Goal: Obtain resource: Download file/media

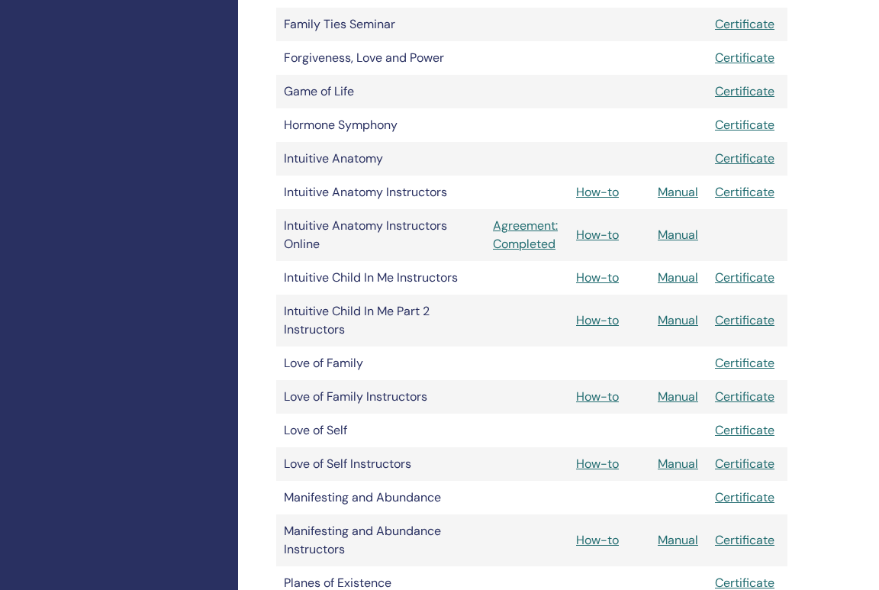
scroll to position [1080, 6]
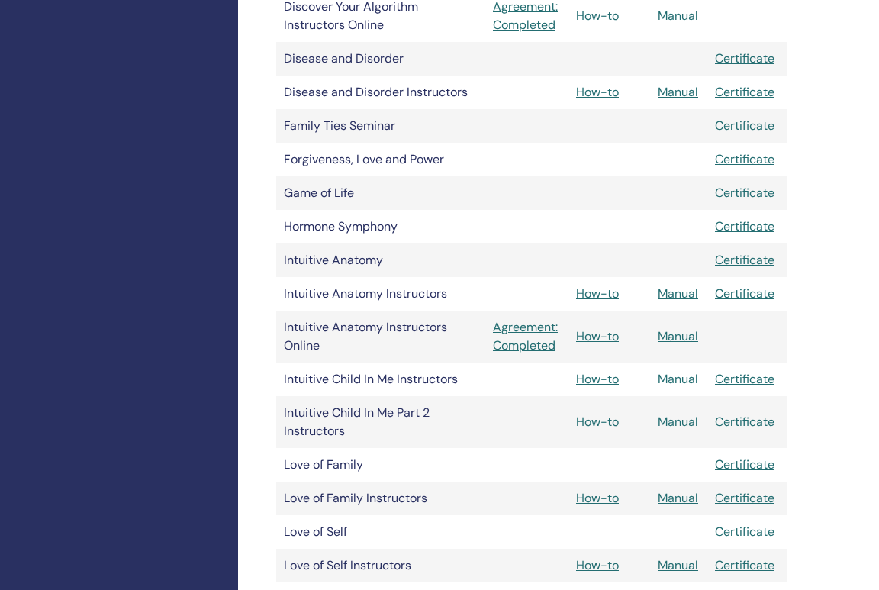
click at [684, 381] on link "Manual" at bounding box center [678, 379] width 40 height 16
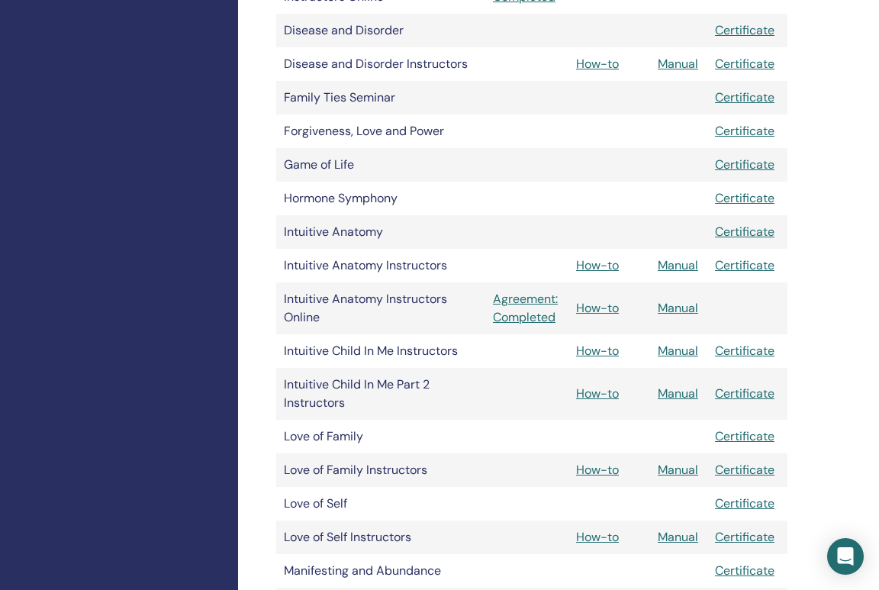
scroll to position [1109, 6]
click at [683, 353] on link "Manual" at bounding box center [678, 350] width 40 height 16
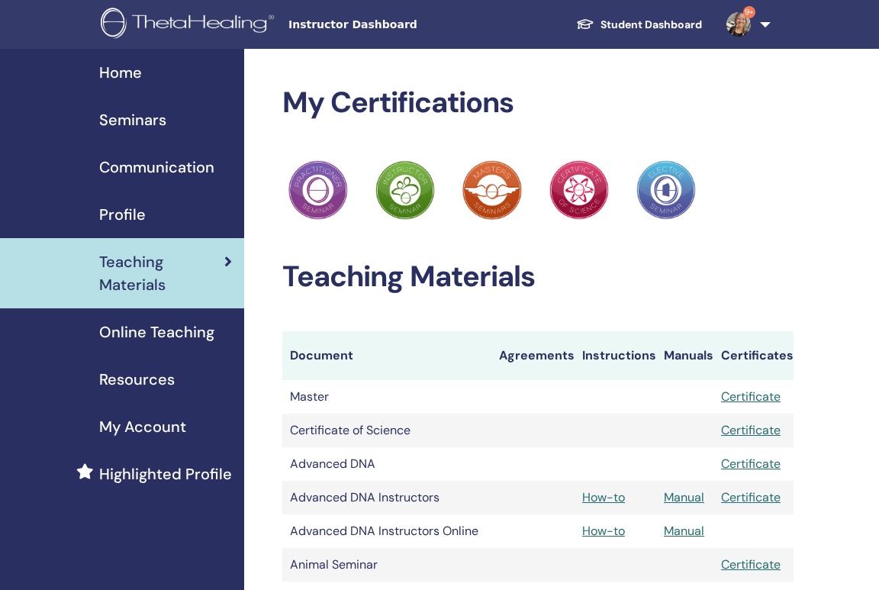
scroll to position [1109, 6]
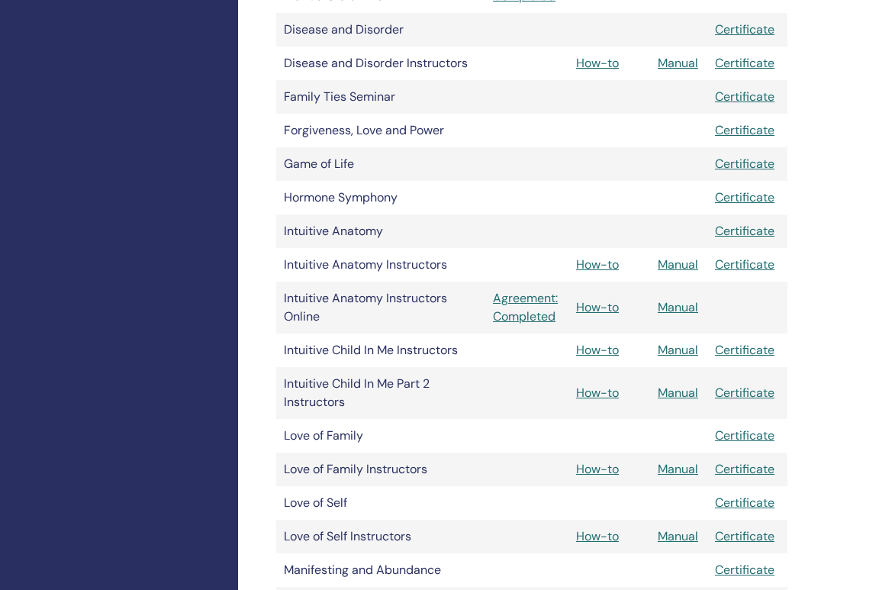
click at [522, 149] on td at bounding box center [526, 154] width 83 height 15
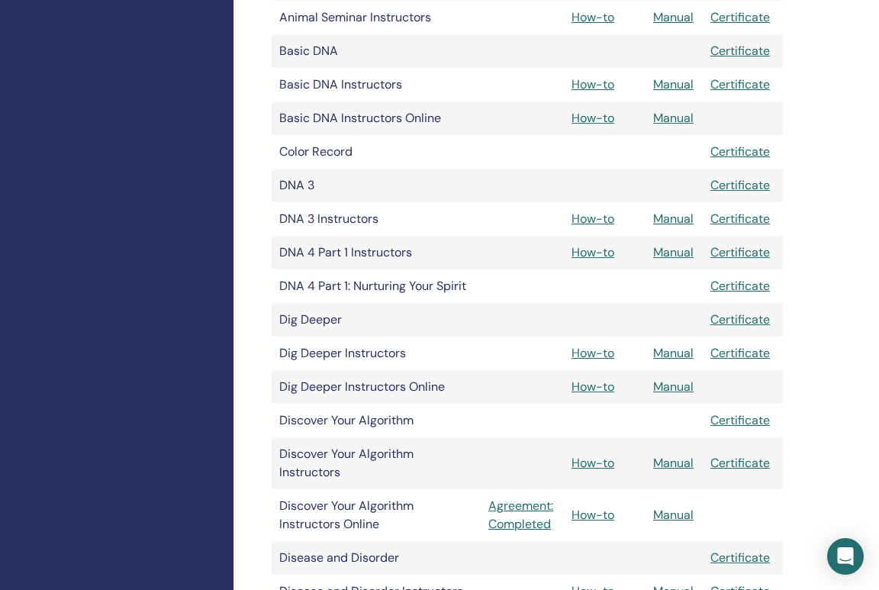
scroll to position [761, 11]
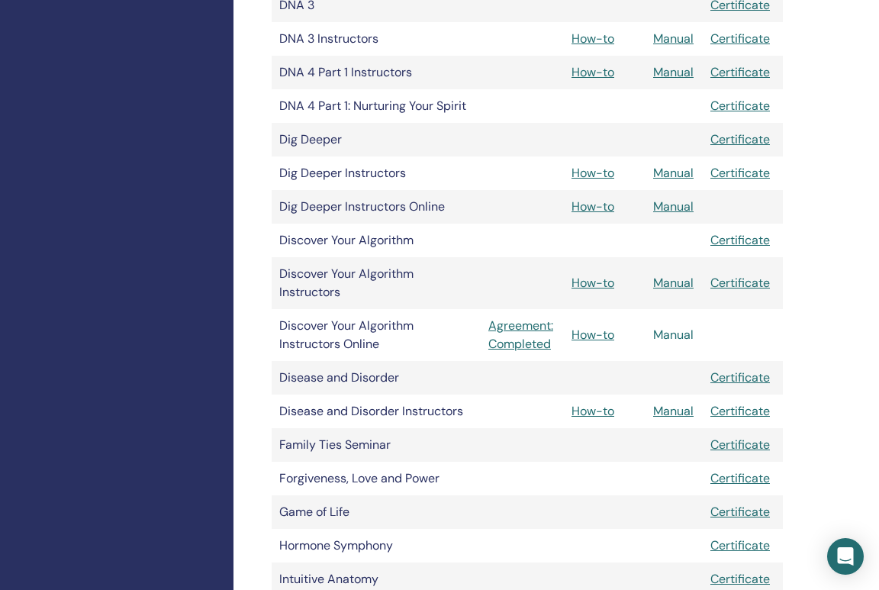
click at [676, 339] on link "Manual" at bounding box center [673, 335] width 40 height 16
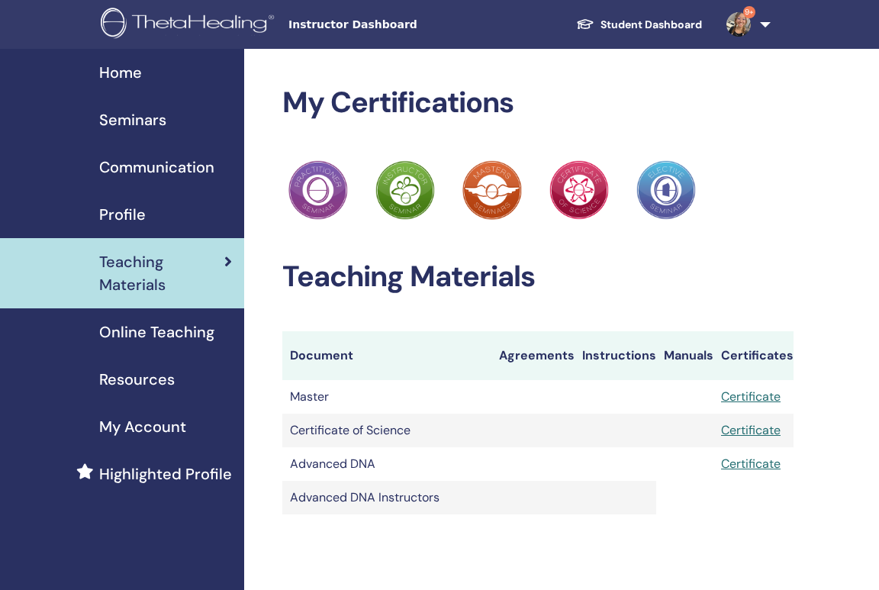
scroll to position [761, 11]
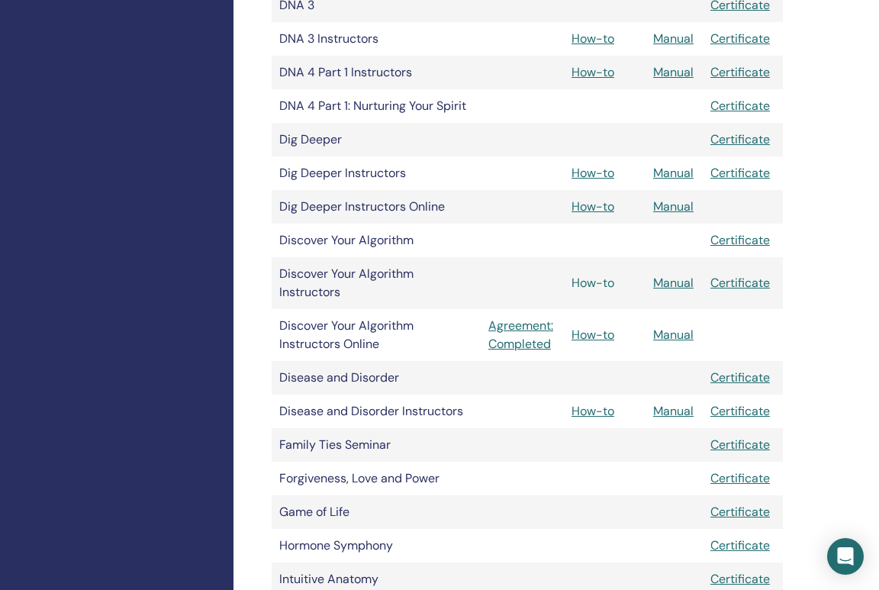
click at [602, 282] on link "How-to" at bounding box center [593, 283] width 43 height 16
